Goal: Information Seeking & Learning: Learn about a topic

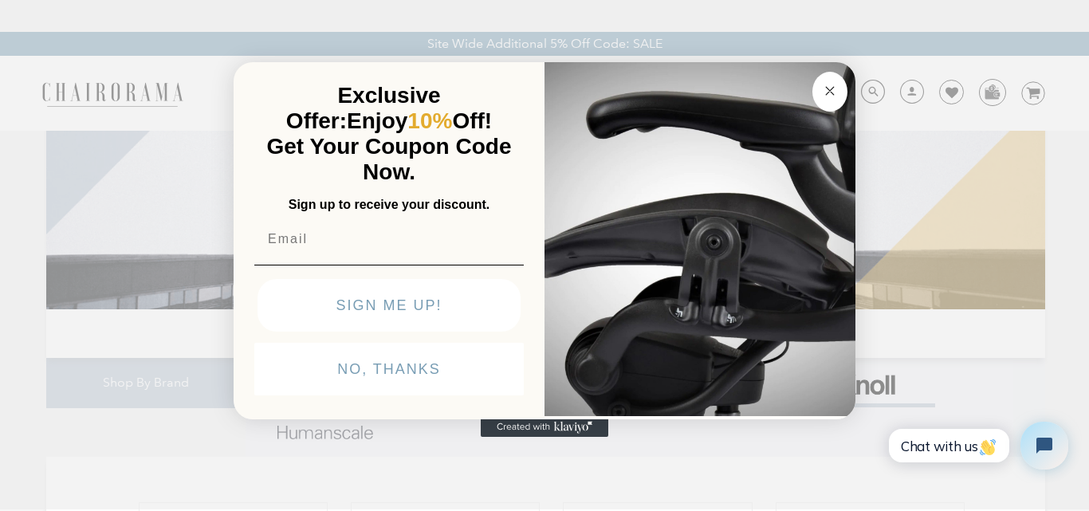
click at [822, 106] on button "Close dialog" at bounding box center [830, 92] width 35 height 40
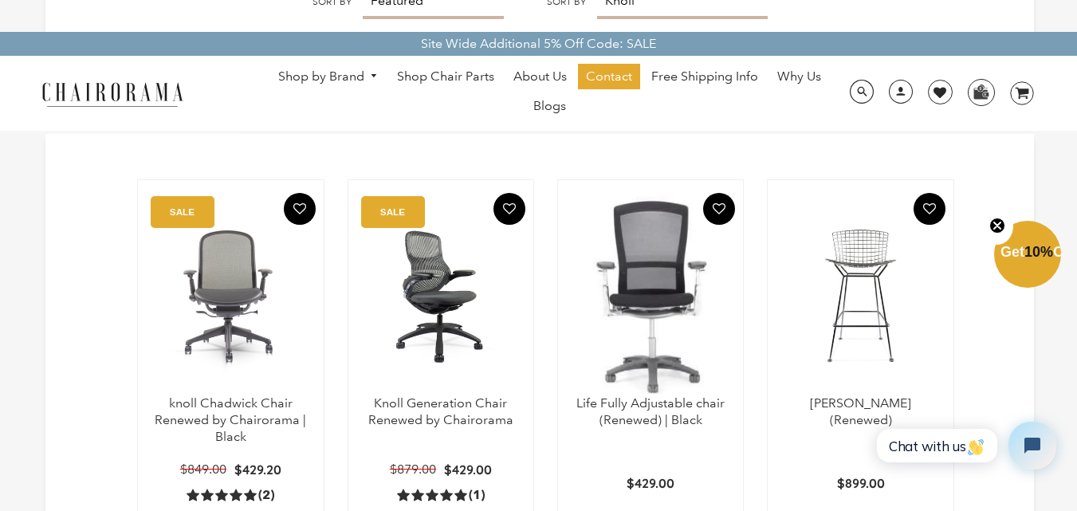
scroll to position [399, 0]
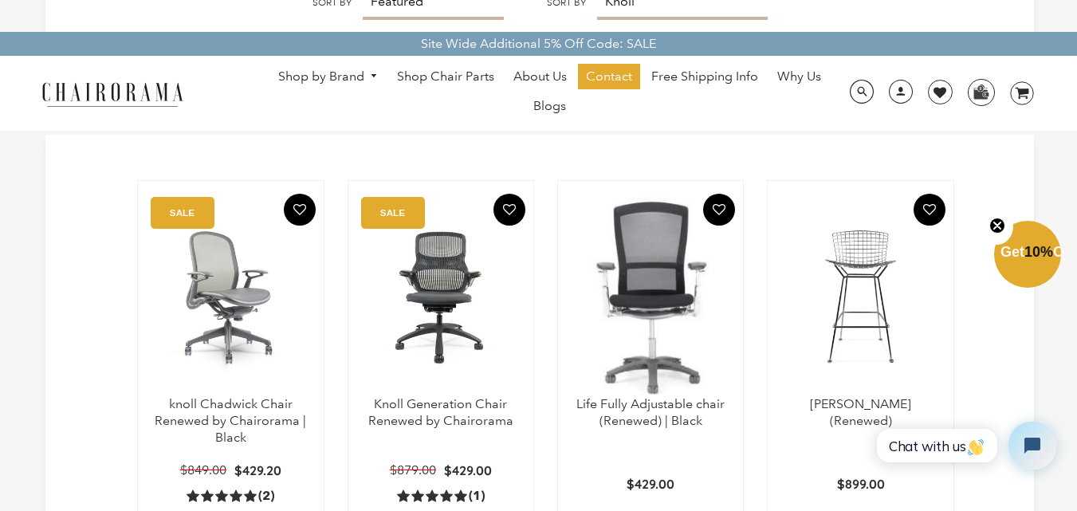
drag, startPoint x: 238, startPoint y: 301, endPoint x: 227, endPoint y: 257, distance: 45.1
click at [227, 257] on img at bounding box center [230, 296] width 153 height 199
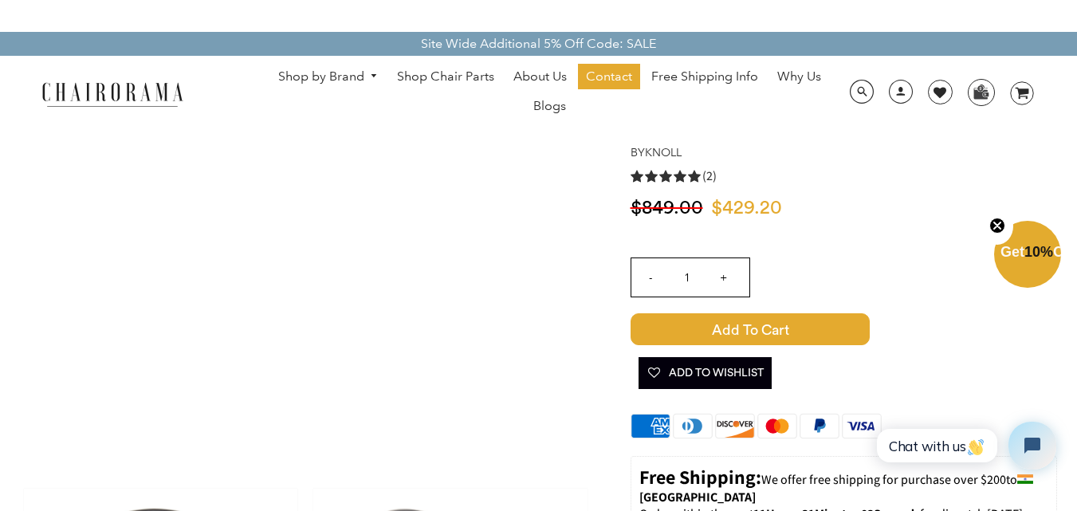
click at [317, 334] on img at bounding box center [305, 238] width 479 height 479
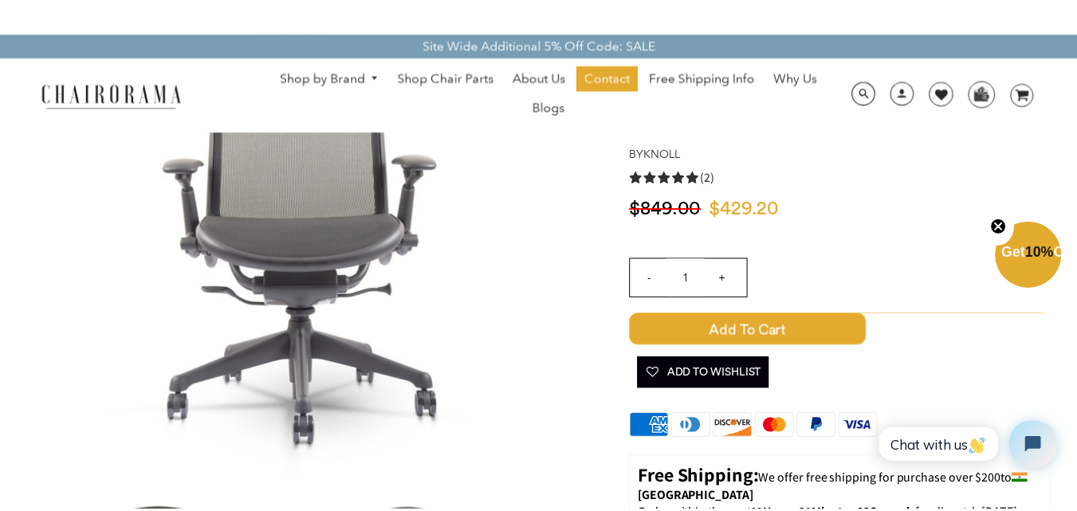
scroll to position [113, 0]
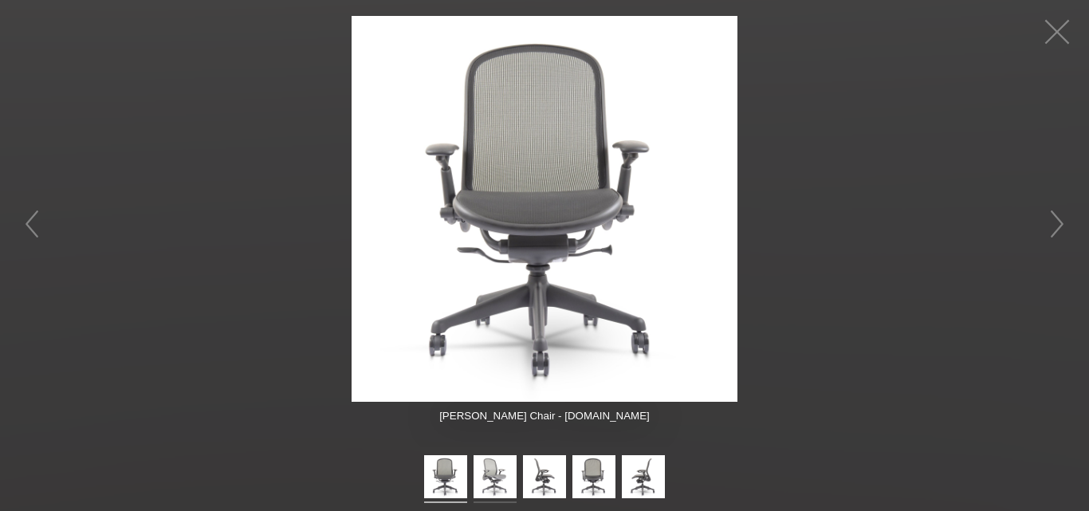
click at [492, 467] on img at bounding box center [495, 479] width 43 height 48
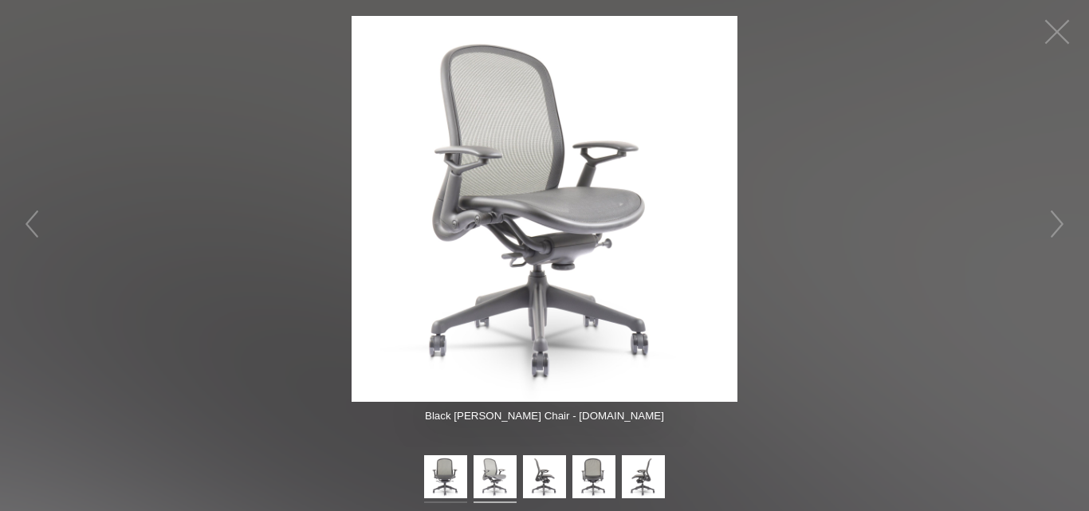
drag, startPoint x: 504, startPoint y: 463, endPoint x: 449, endPoint y: 475, distance: 56.5
click at [449, 475] on img at bounding box center [445, 479] width 43 height 48
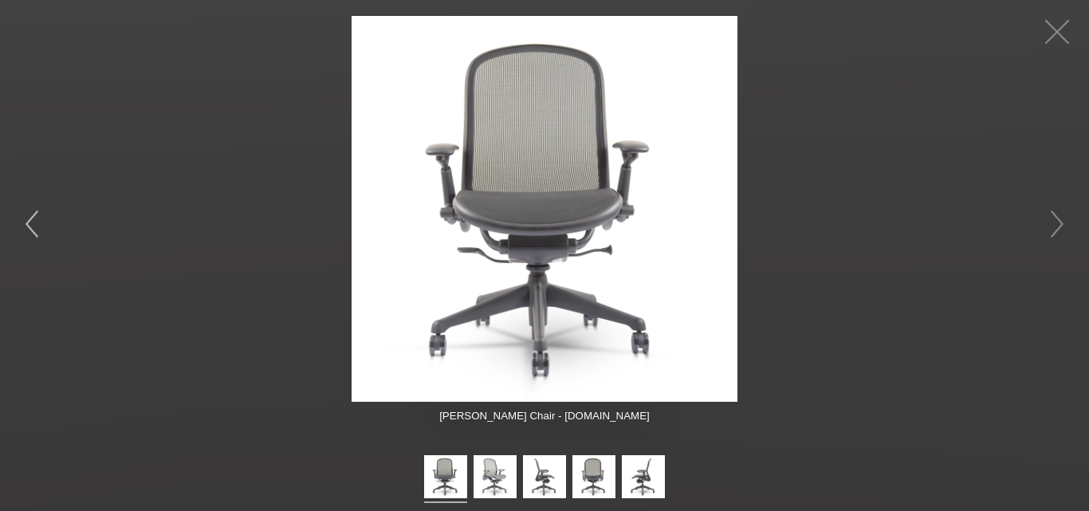
click at [43, 213] on button "button" at bounding box center [32, 224] width 48 height 48
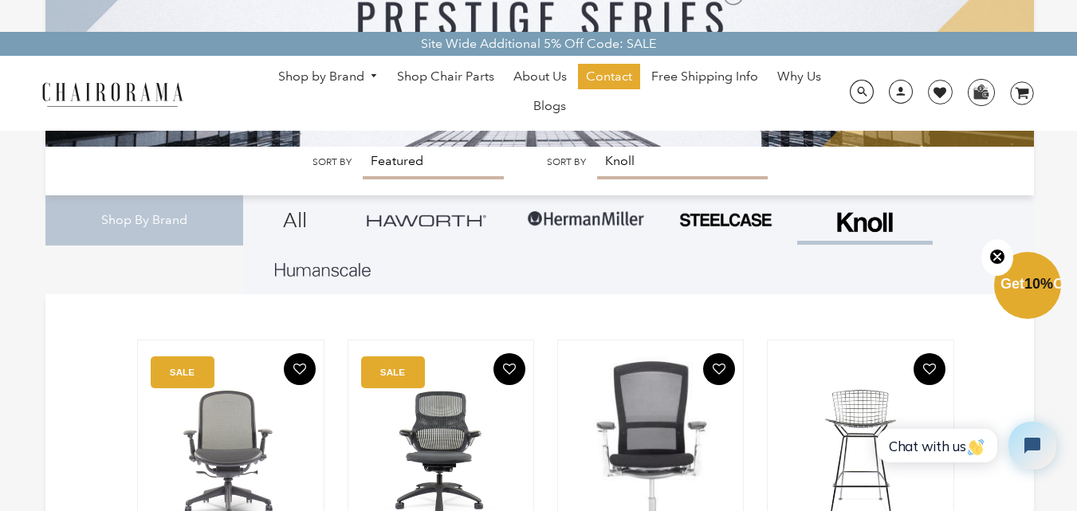
click at [338, 81] on link "Shop by Brand" at bounding box center [328, 77] width 116 height 25
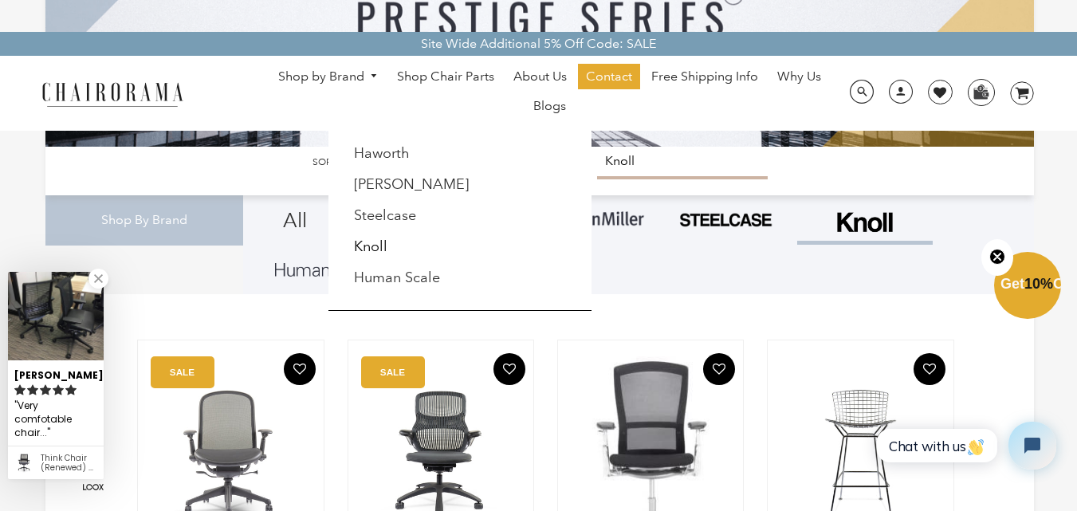
click at [391, 244] on li "Knoll" at bounding box center [417, 247] width 145 height 30
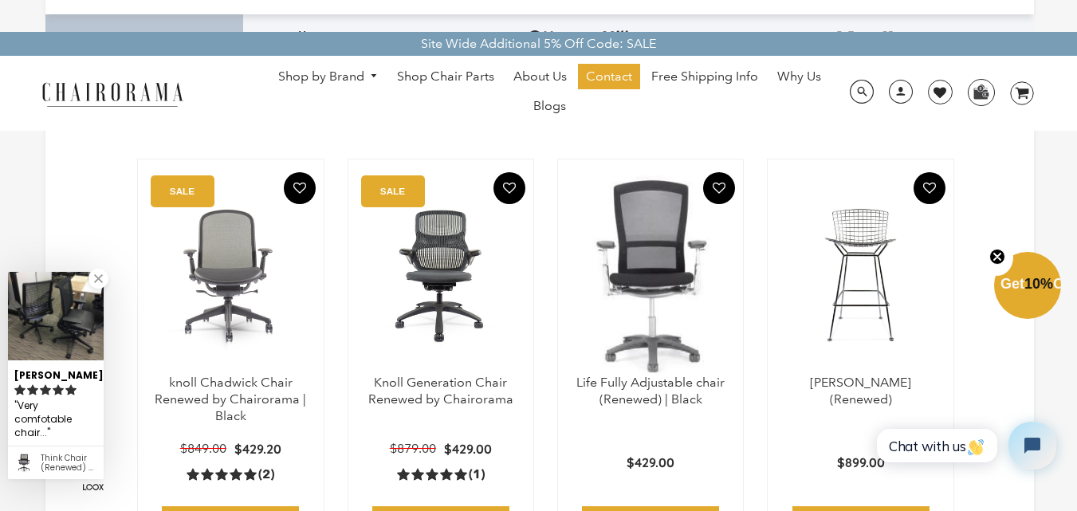
scroll to position [479, 0]
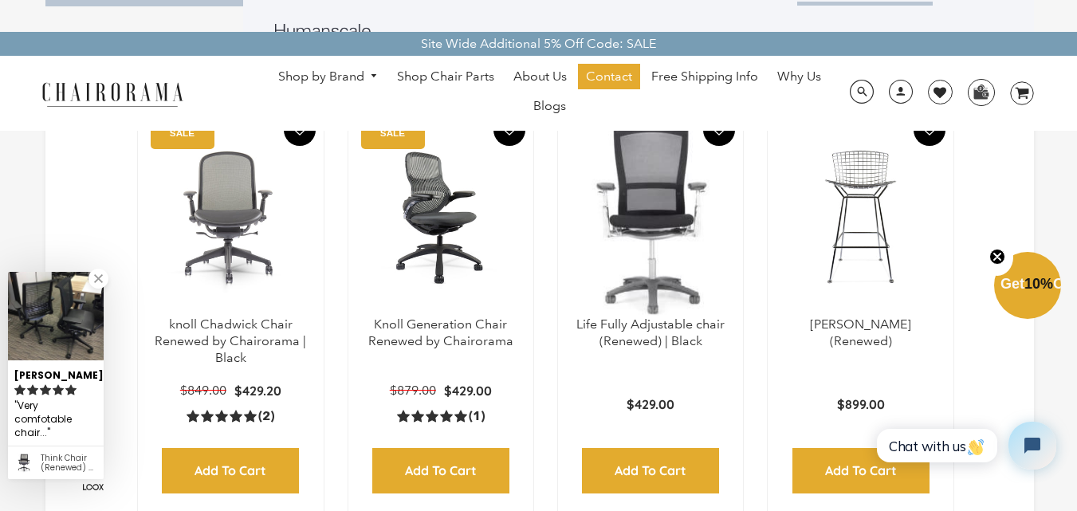
drag, startPoint x: 427, startPoint y: 274, endPoint x: 382, endPoint y: 202, distance: 85.6
click at [382, 202] on img at bounding box center [440, 216] width 153 height 199
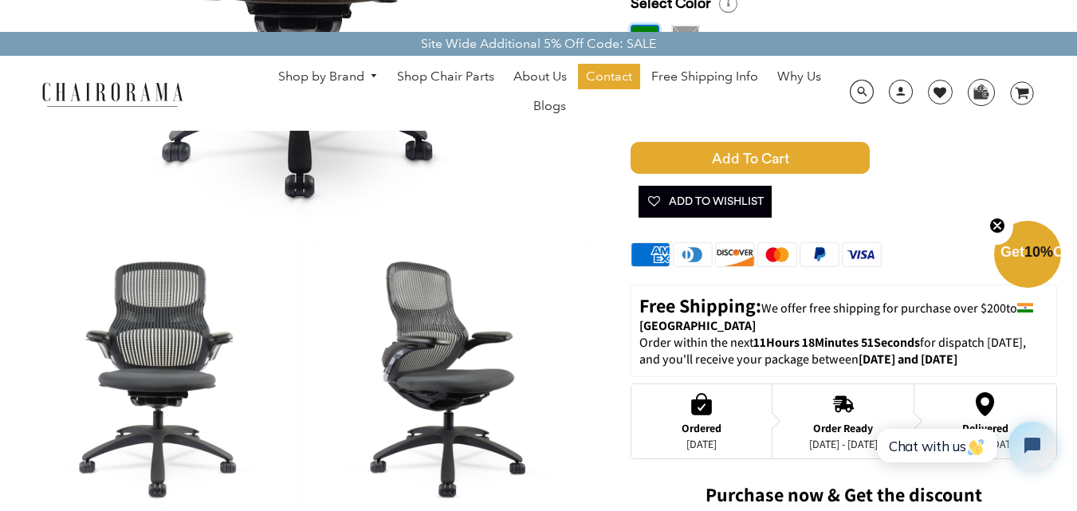
scroll to position [399, 0]
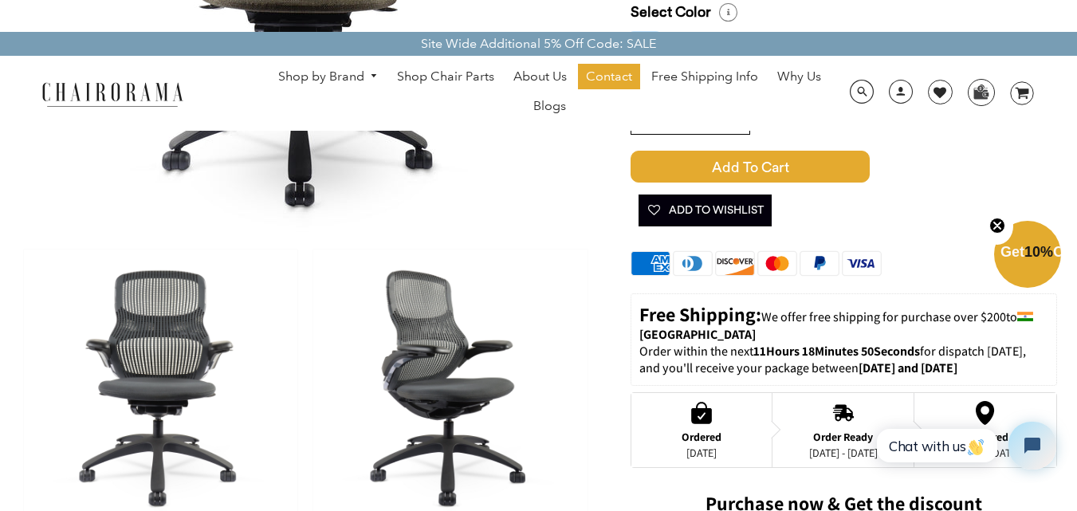
click at [447, 332] on img at bounding box center [450, 387] width 274 height 274
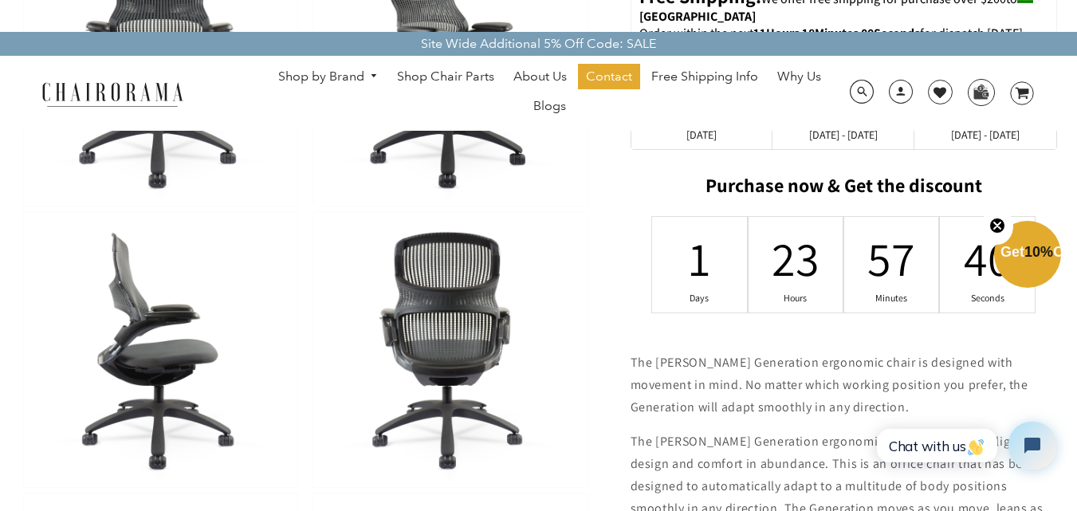
scroll to position [718, 0]
click at [350, 73] on link "Shop by Brand" at bounding box center [328, 77] width 116 height 25
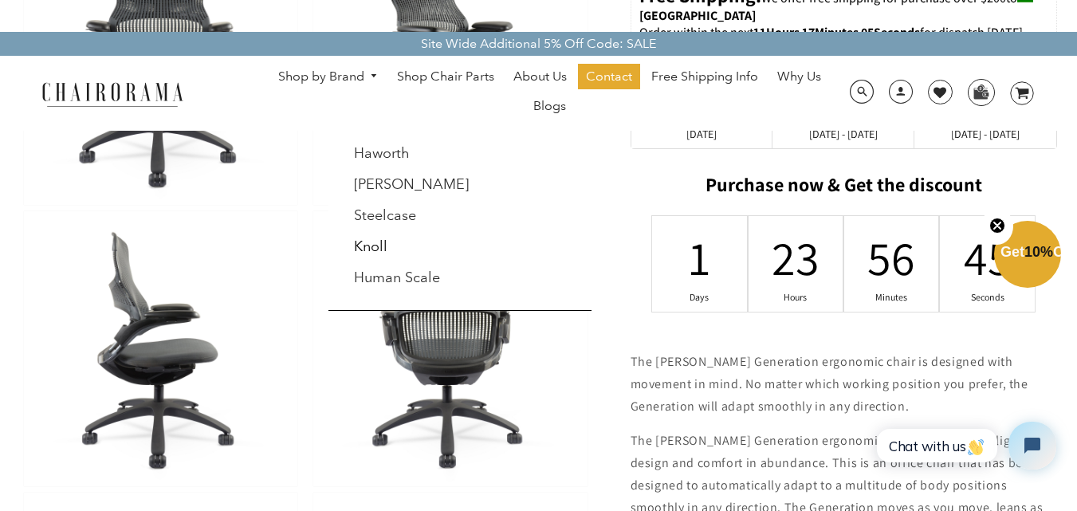
click at [380, 244] on link "Knoll" at bounding box center [370, 247] width 33 height 18
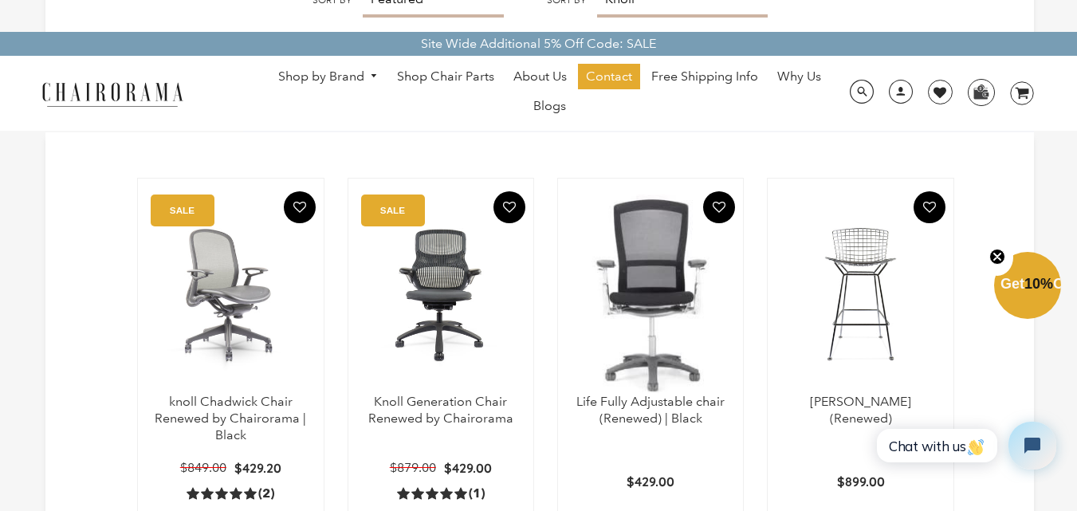
scroll to position [479, 0]
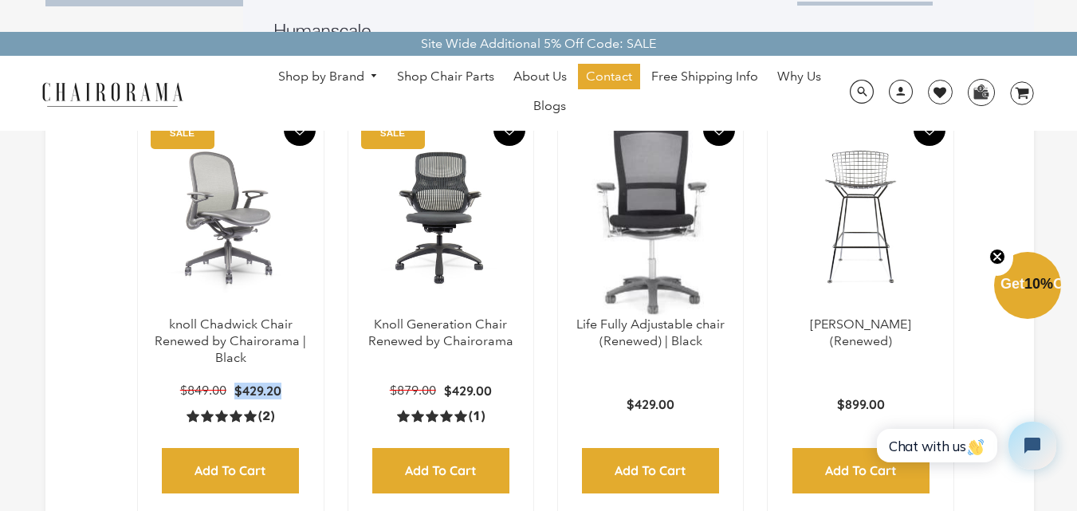
drag, startPoint x: 234, startPoint y: 391, endPoint x: 305, endPoint y: 398, distance: 70.5
click at [305, 398] on div "SALE $429.20 $849.00 5.0 rating (2 votes) (2) Add to Cart Quick View" at bounding box center [230, 432] width 153 height 121
copy span "$429.20"
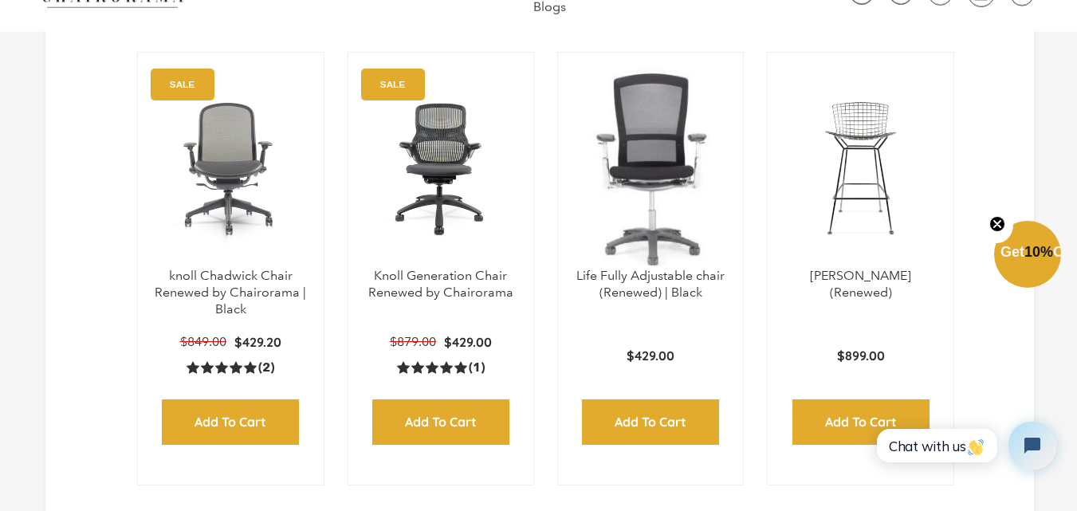
scroll to position [524, 0]
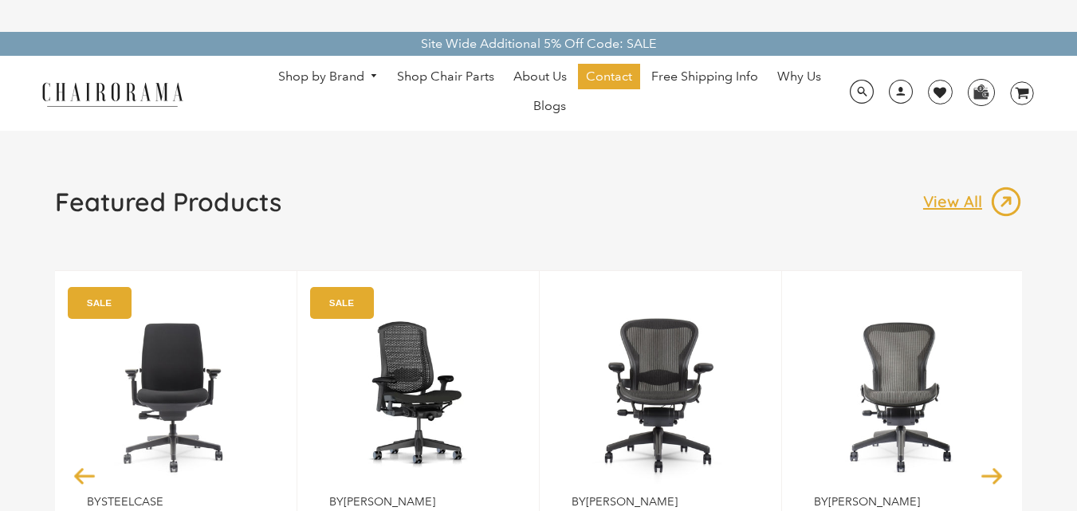
click at [365, 76] on link "Shop by Brand" at bounding box center [328, 77] width 116 height 25
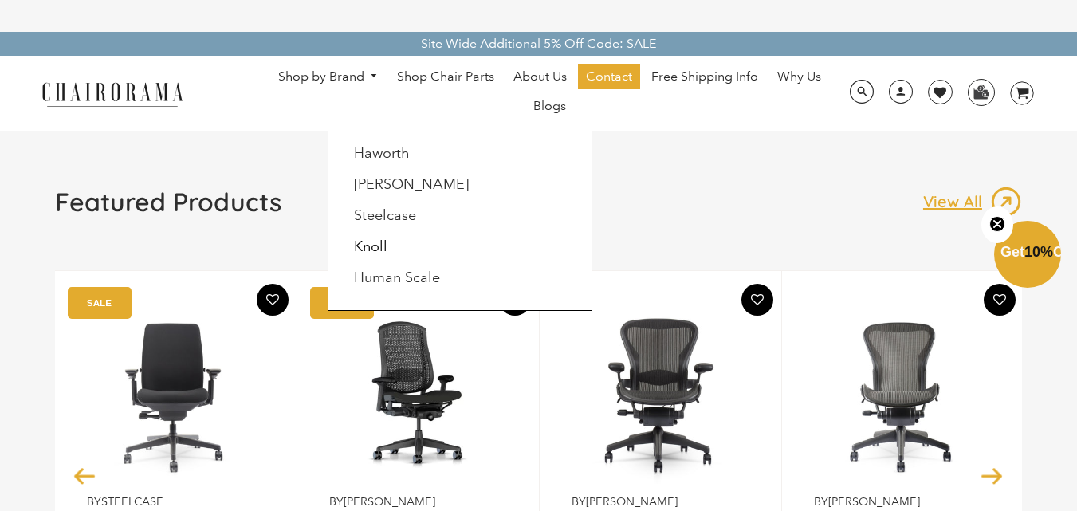
click at [402, 175] on li "[PERSON_NAME]" at bounding box center [417, 185] width 145 height 30
click at [404, 181] on link "[PERSON_NAME]" at bounding box center [411, 184] width 115 height 18
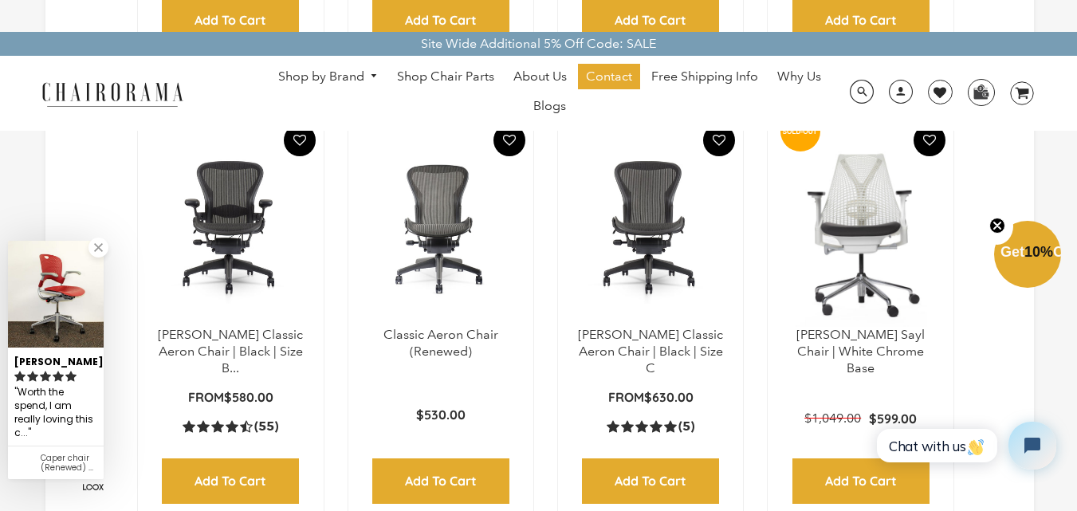
scroll to position [957, 0]
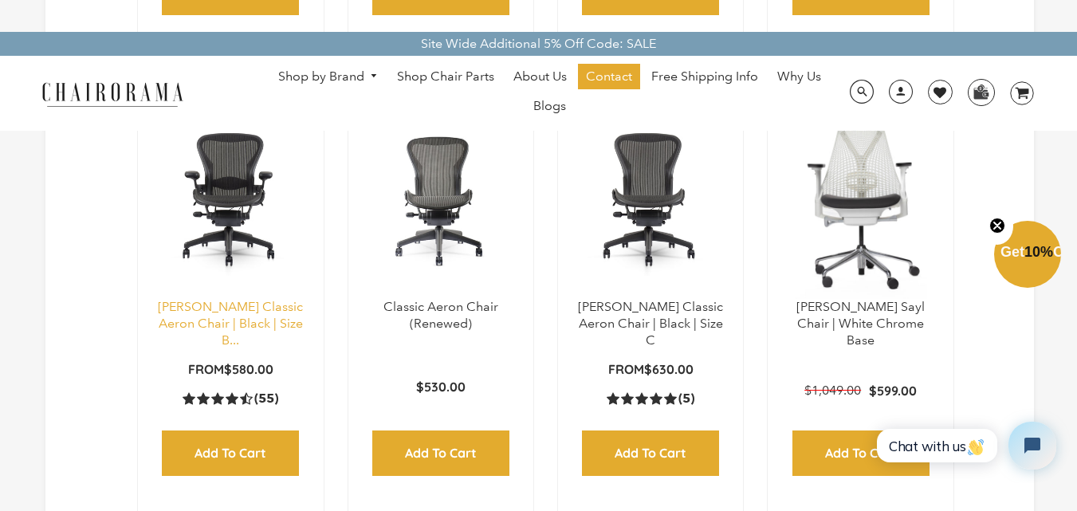
click at [253, 320] on link "[PERSON_NAME] Classic Aeron Chair | Black | Size B..." at bounding box center [230, 323] width 145 height 49
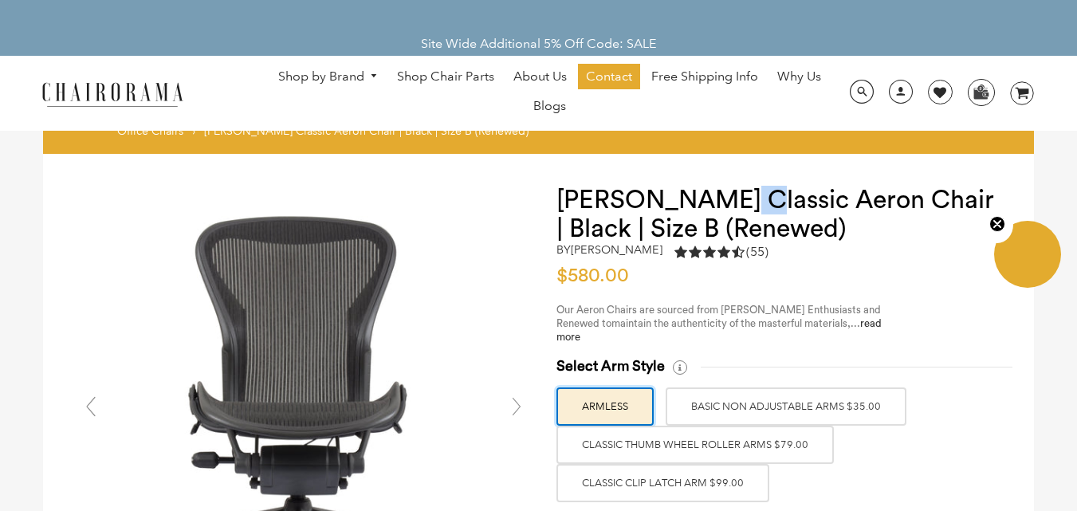
drag, startPoint x: 723, startPoint y: 191, endPoint x: 814, endPoint y: 207, distance: 92.3
click at [820, 201] on h1 "[PERSON_NAME] Classic Aeron Chair | Black | Size B (Renewed)" at bounding box center [780, 214] width 446 height 57
click at [810, 230] on h1 "[PERSON_NAME] Classic Aeron Chair | Black | Size B (Renewed)" at bounding box center [780, 214] width 446 height 57
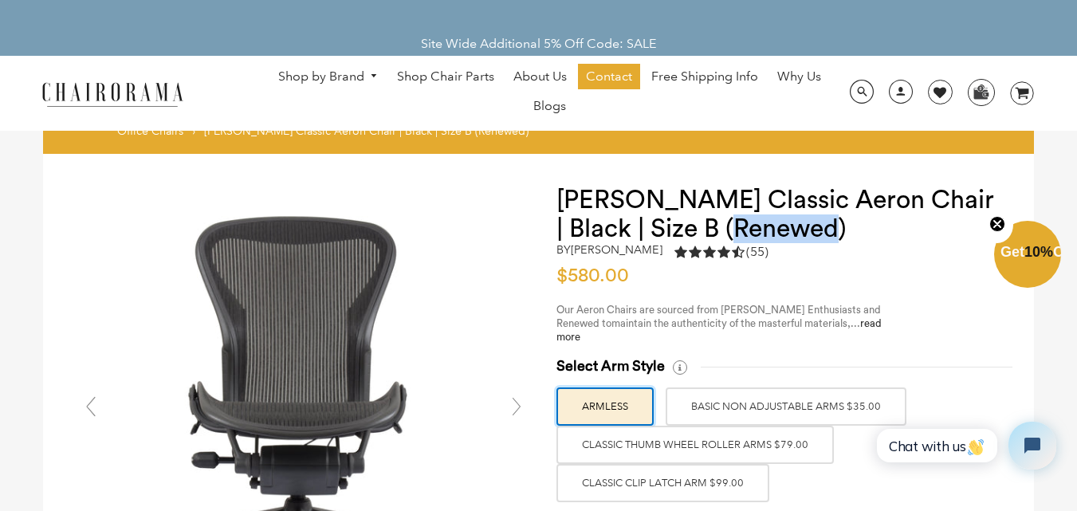
drag, startPoint x: 824, startPoint y: 231, endPoint x: 725, endPoint y: 242, distance: 99.4
click at [725, 242] on h1 "Herman Miller Classic Aeron Chair | Black | Size B (Renewed)" at bounding box center [780, 214] width 446 height 57
copy h1 "Renewed"
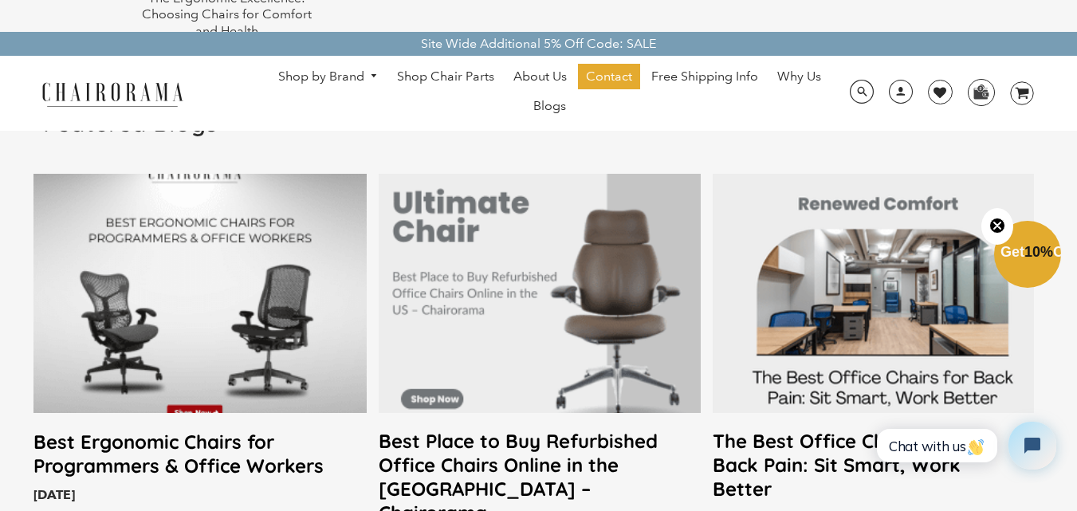
scroll to position [3406, 0]
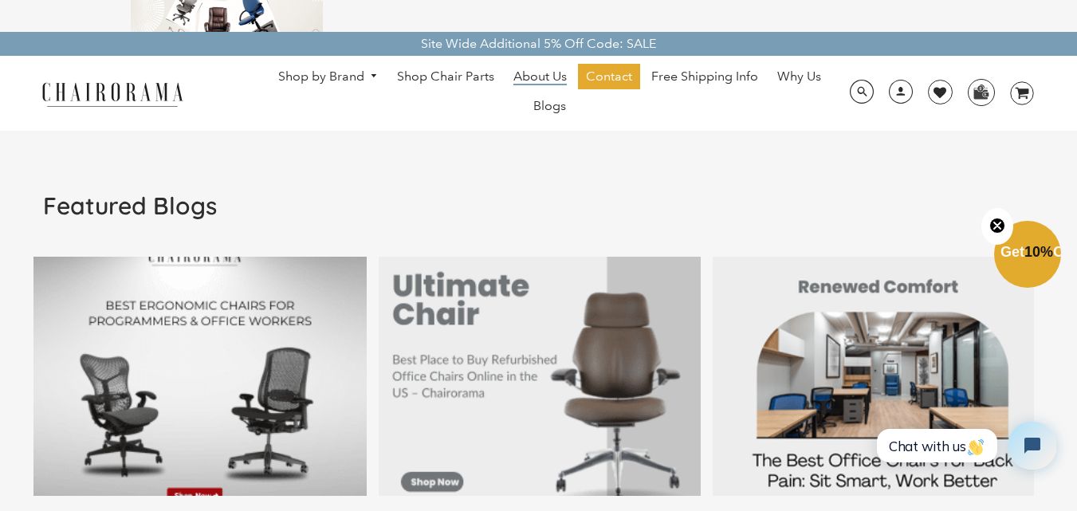
click at [556, 70] on span "About Us" at bounding box center [540, 77] width 53 height 17
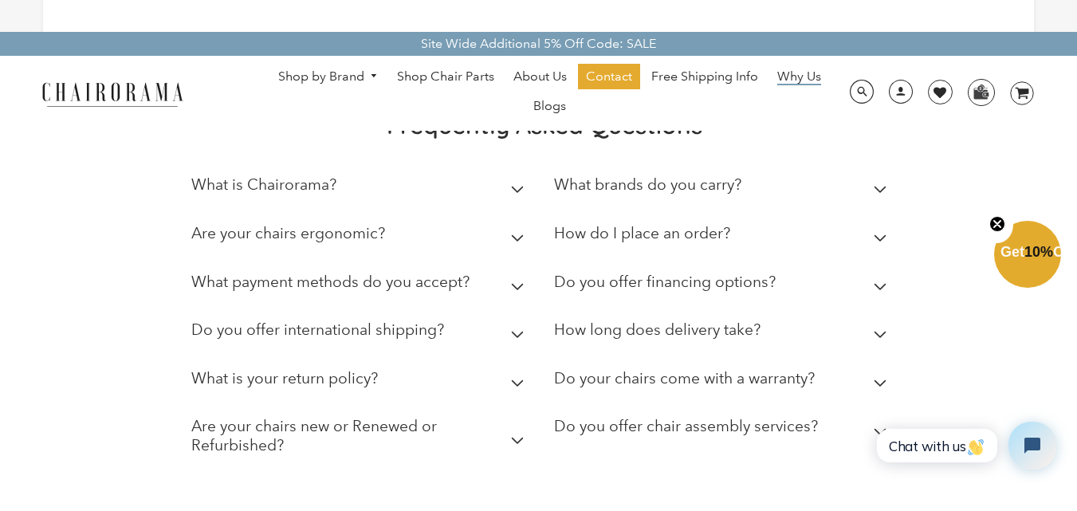
click at [799, 72] on span "Why Us" at bounding box center [800, 77] width 44 height 17
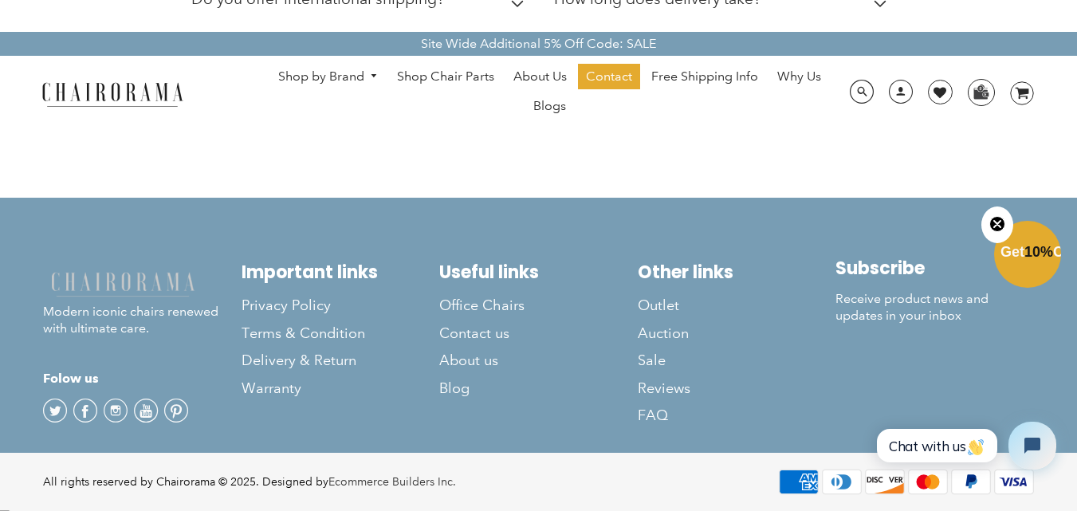
scroll to position [1170, 0]
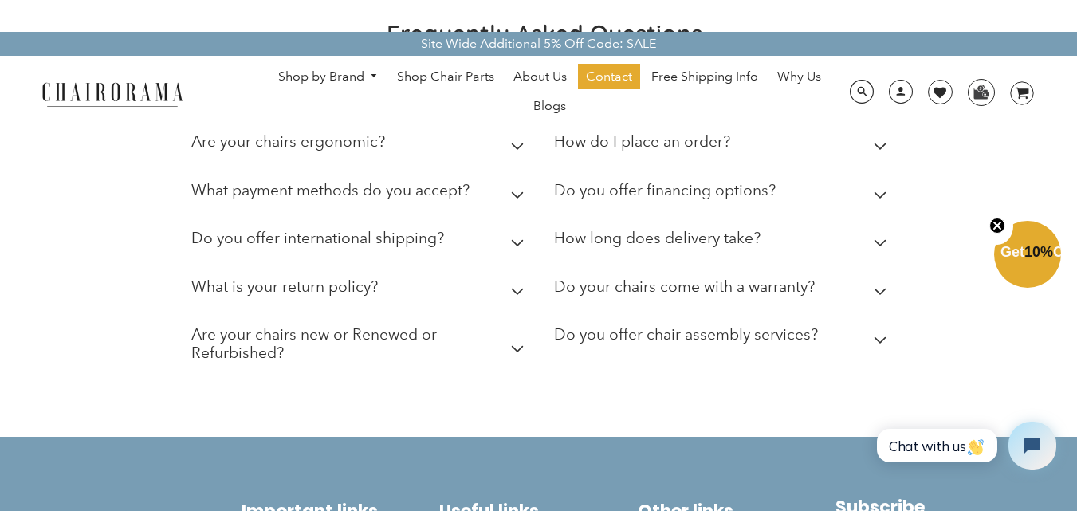
click at [313, 75] on link "Shop by Brand" at bounding box center [328, 77] width 116 height 25
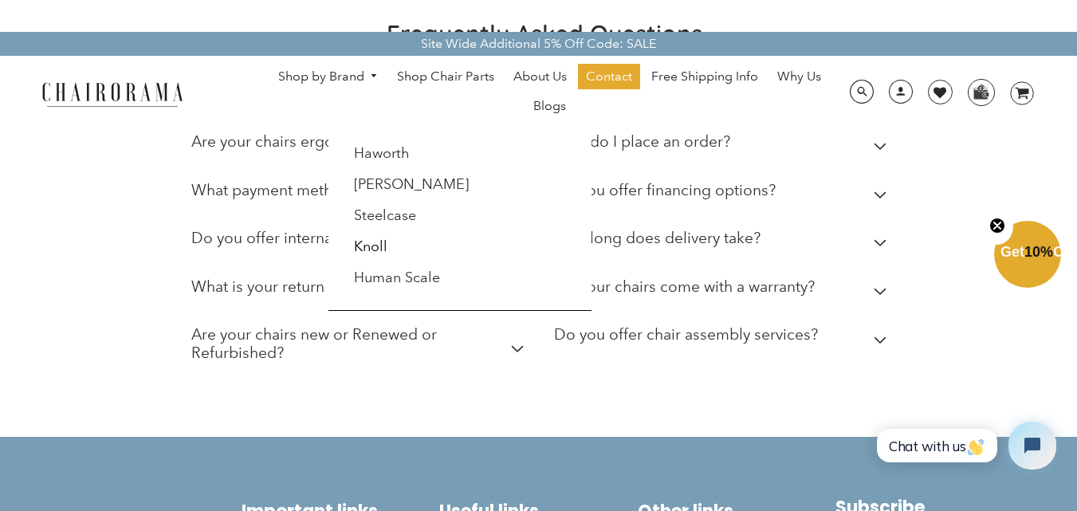
click at [312, 67] on link "Shop by Brand" at bounding box center [328, 77] width 116 height 25
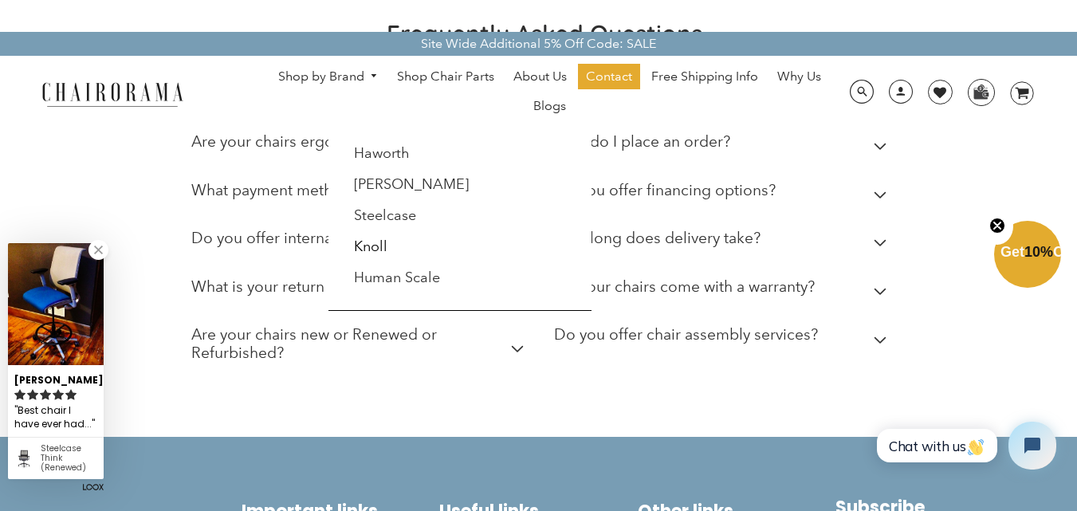
click at [313, 65] on link "Shop by Brand" at bounding box center [328, 77] width 116 height 25
click at [552, 73] on span "About Us" at bounding box center [540, 77] width 53 height 17
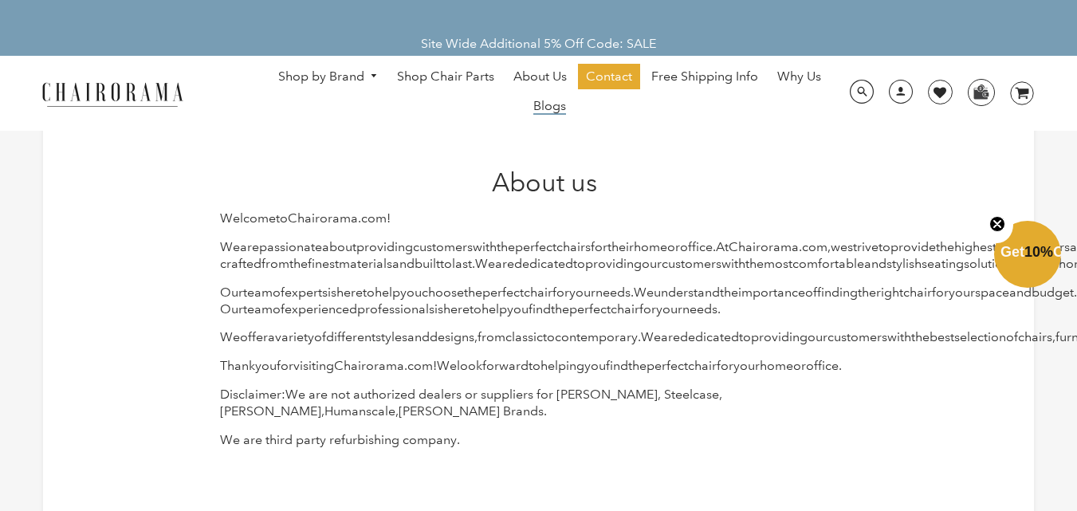
click at [556, 102] on span "Blogs" at bounding box center [550, 106] width 33 height 17
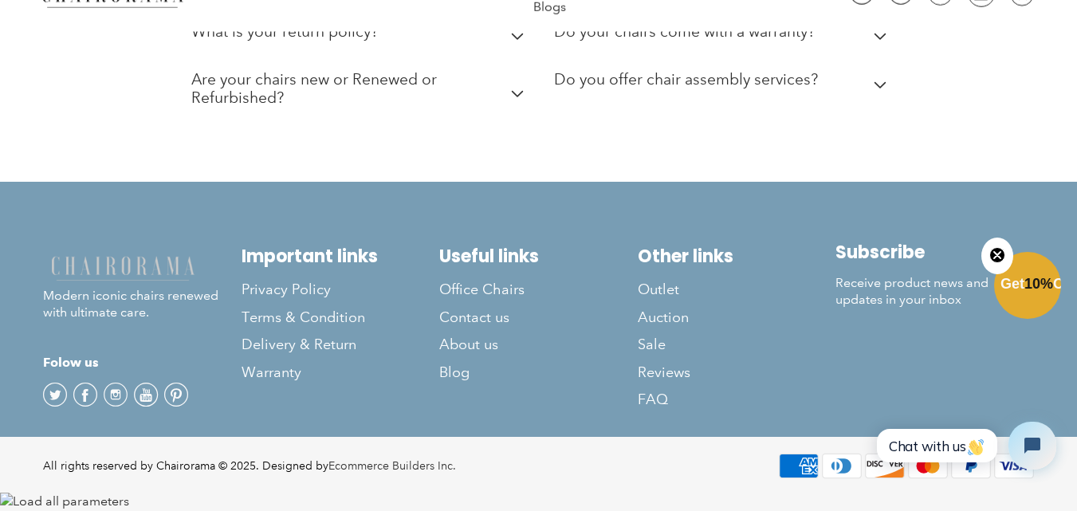
scroll to position [1760, 0]
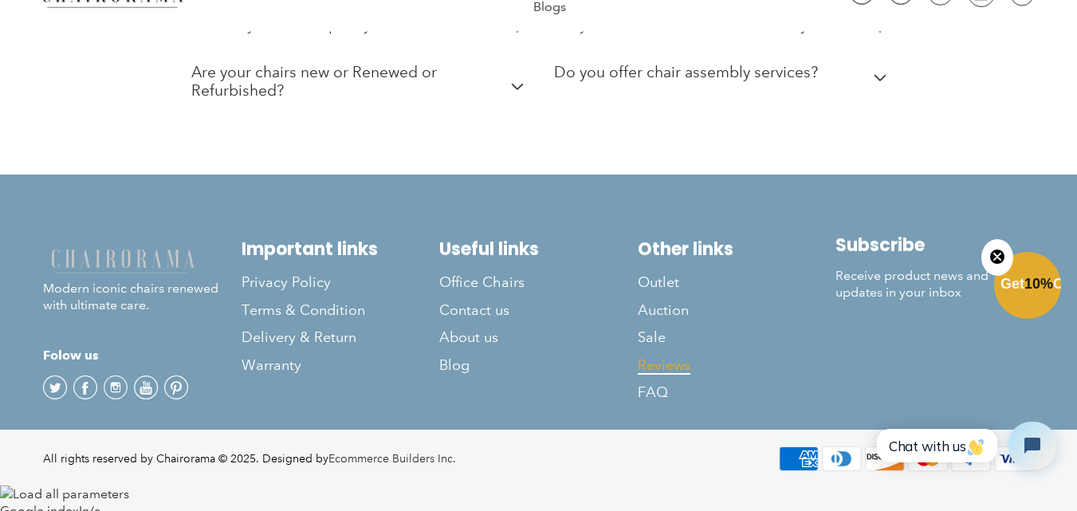
click at [644, 375] on span "Reviews" at bounding box center [664, 365] width 53 height 18
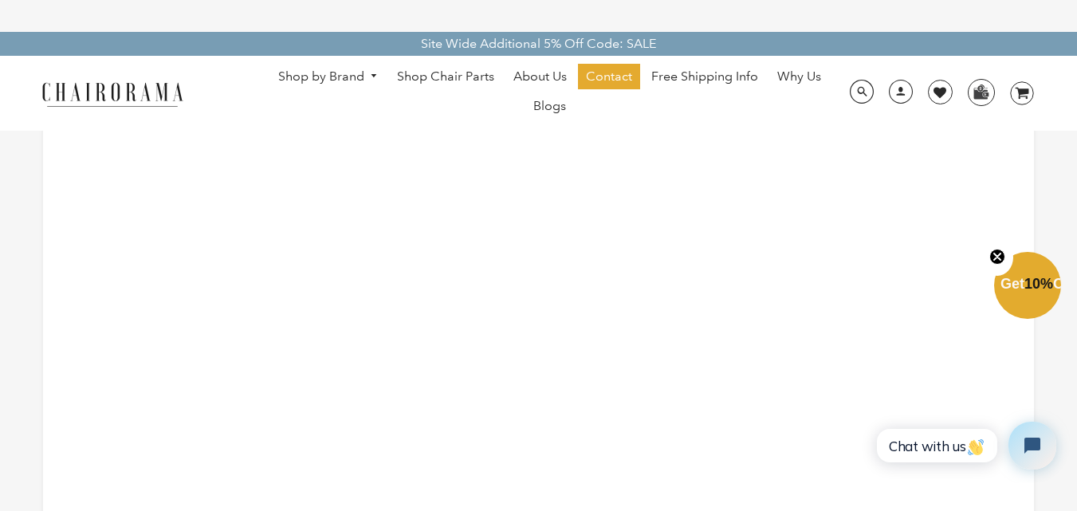
scroll to position [239, 0]
